Goal: Task Accomplishment & Management: Manage account settings

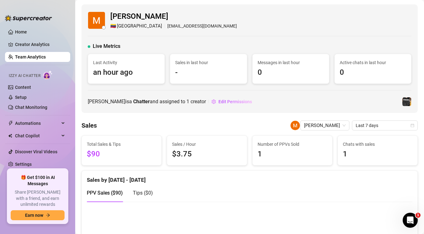
scroll to position [57, 0]
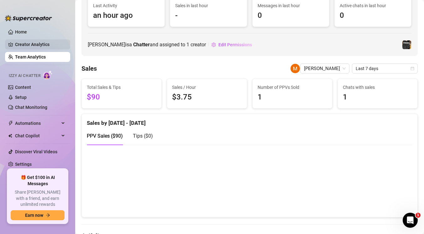
click at [28, 44] on link "Creator Analytics" at bounding box center [40, 44] width 50 height 10
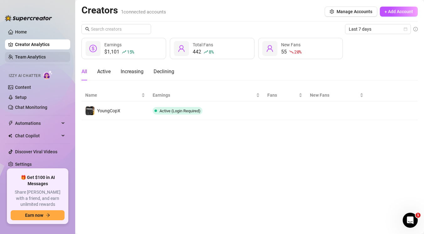
click at [42, 59] on link "Team Analytics" at bounding box center [30, 56] width 31 height 5
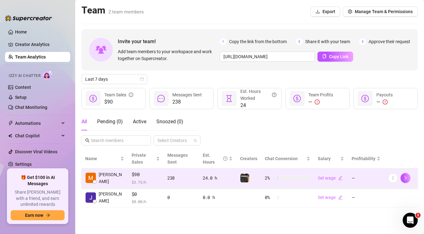
click at [172, 177] on td "238" at bounding box center [180, 178] width 35 height 20
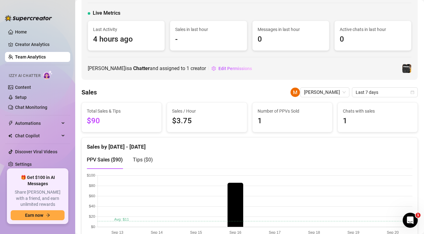
scroll to position [34, 0]
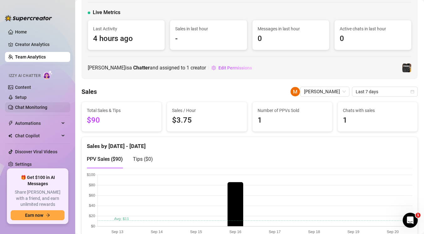
click at [47, 108] on link "Chat Monitoring" at bounding box center [31, 107] width 32 height 5
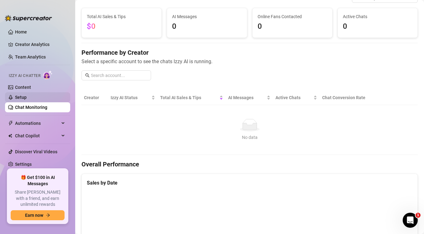
click at [27, 98] on link "Setup" at bounding box center [21, 97] width 12 height 5
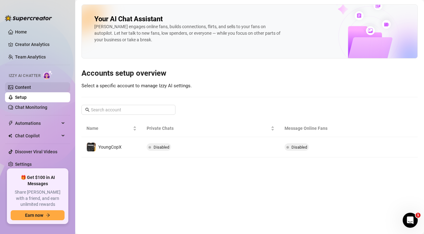
click at [31, 88] on link "Content" at bounding box center [23, 87] width 16 height 5
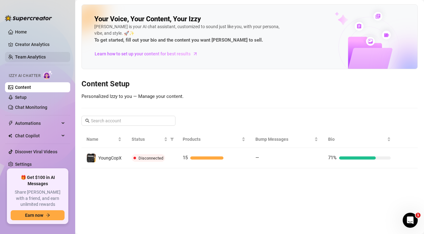
click at [33, 56] on link "Team Analytics" at bounding box center [30, 56] width 31 height 5
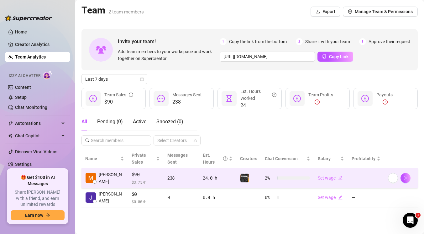
click at [147, 171] on span "$90" at bounding box center [145, 175] width 28 height 8
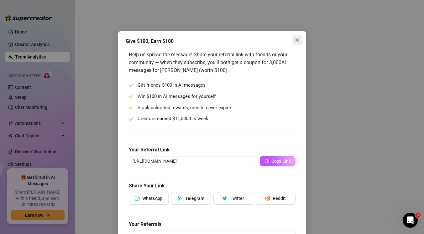
click at [298, 41] on icon "close" at bounding box center [297, 40] width 5 height 5
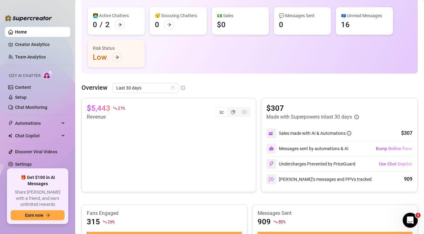
scroll to position [62, 0]
click at [118, 25] on icon "arrow-right" at bounding box center [119, 24] width 4 height 4
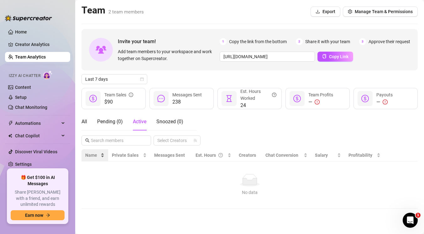
click at [92, 157] on span "Name" at bounding box center [92, 155] width 14 height 7
click at [27, 90] on link "Content" at bounding box center [23, 87] width 16 height 5
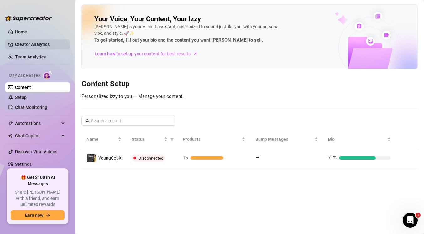
click at [28, 47] on link "Creator Analytics" at bounding box center [40, 44] width 50 height 10
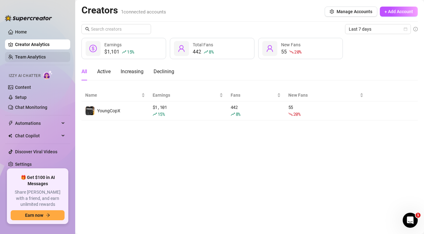
click at [37, 58] on link "Team Analytics" at bounding box center [30, 56] width 31 height 5
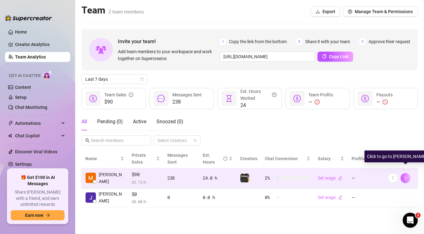
click at [405, 176] on icon "right" at bounding box center [405, 178] width 4 height 4
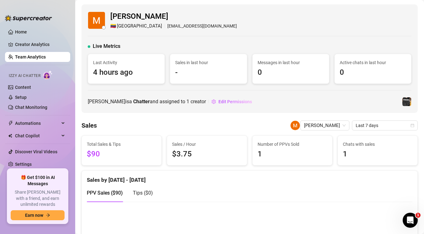
scroll to position [4, 0]
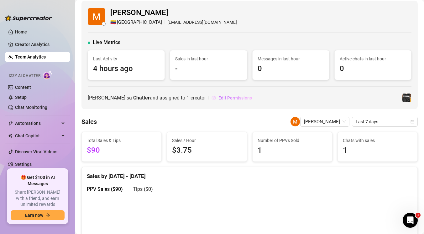
click at [219, 99] on span "Edit Permissions" at bounding box center [234, 97] width 33 height 5
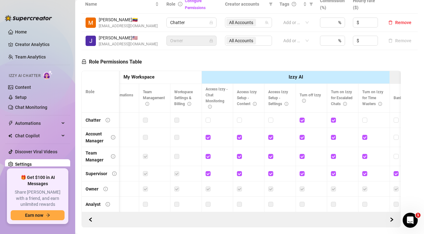
scroll to position [0, 47]
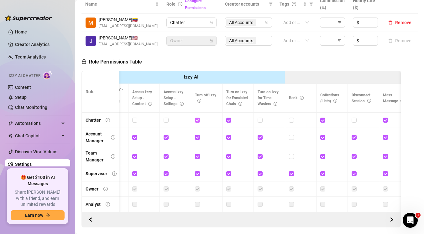
click at [197, 119] on input "checkbox" at bounding box center [197, 120] width 4 height 4
click at [198, 121] on input "checkbox" at bounding box center [197, 120] width 4 height 4
checkbox input "true"
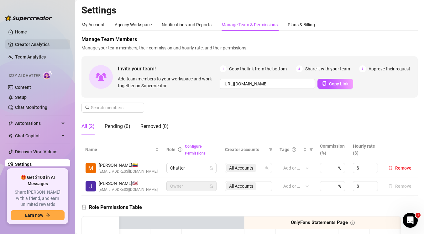
click at [39, 44] on link "Creator Analytics" at bounding box center [40, 44] width 50 height 10
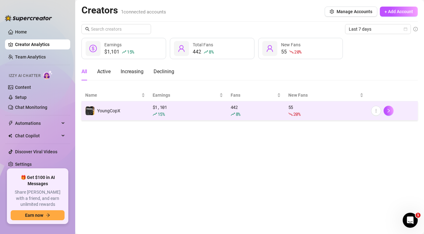
click at [116, 109] on span "YoungCopX" at bounding box center [108, 110] width 23 height 5
